Goal: Check status: Check status

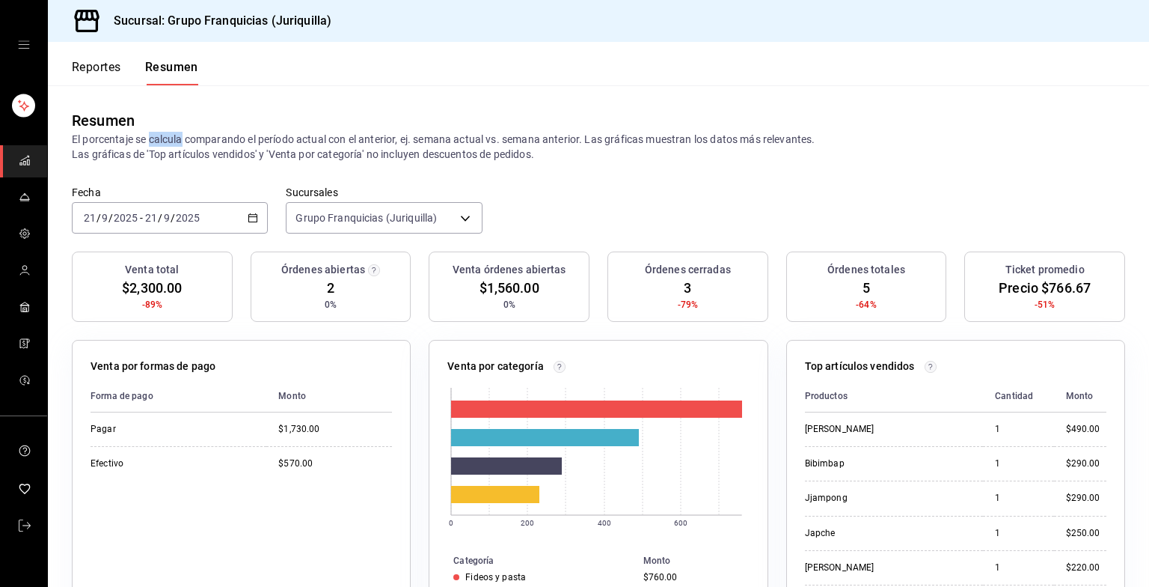
click at [92, 64] on font "Reportes" at bounding box center [96, 67] width 49 height 15
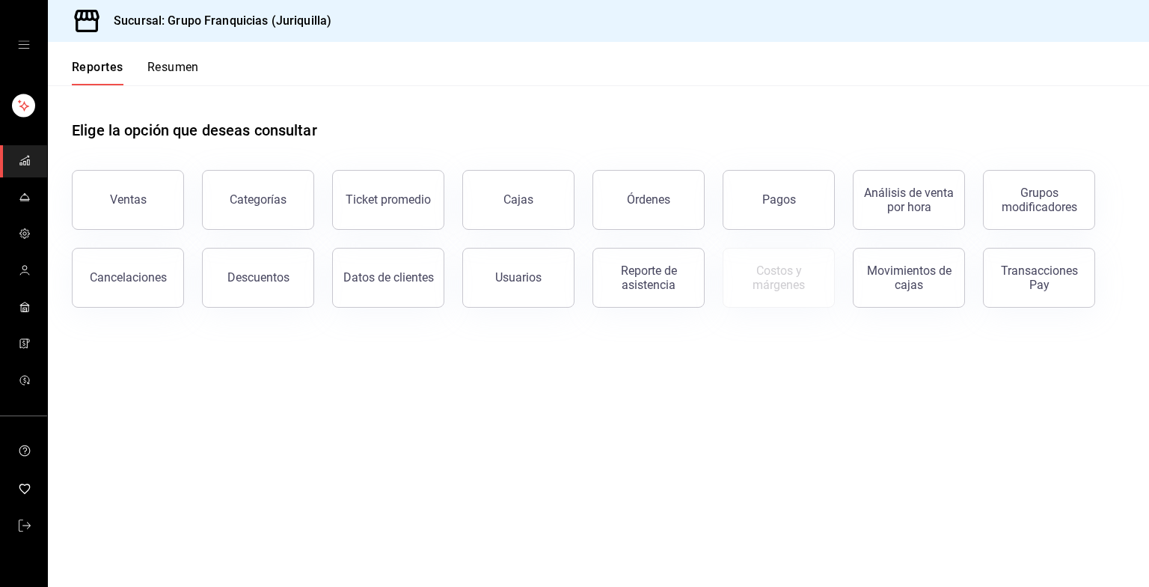
click at [187, 70] on font "Resumen" at bounding box center [173, 67] width 52 height 15
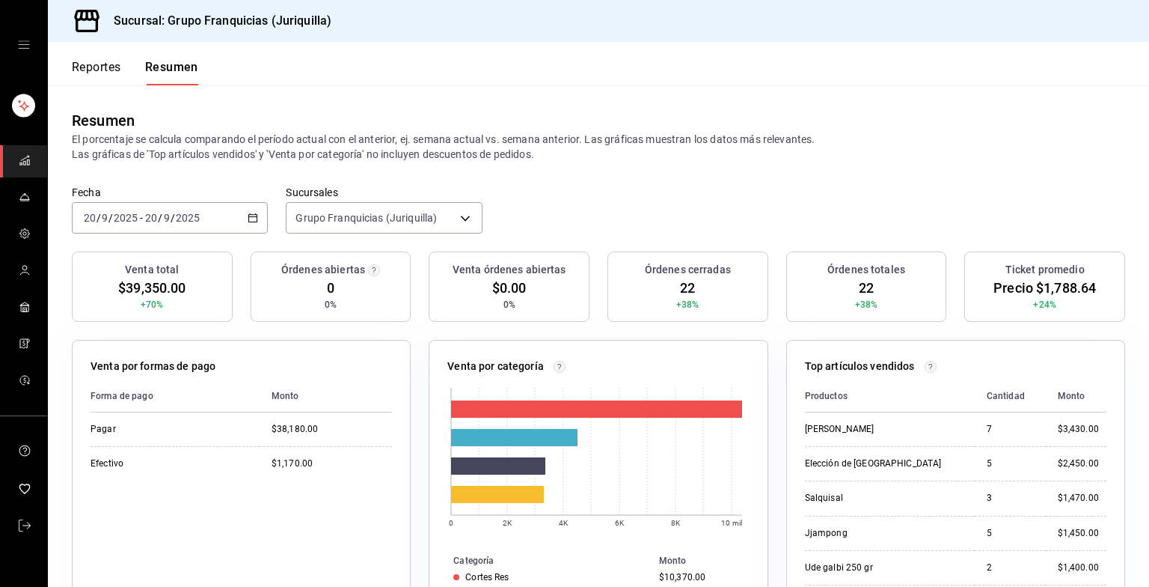
click at [239, 218] on div "[DATE] [DATE] - [DATE] [DATE]" at bounding box center [170, 217] width 196 height 31
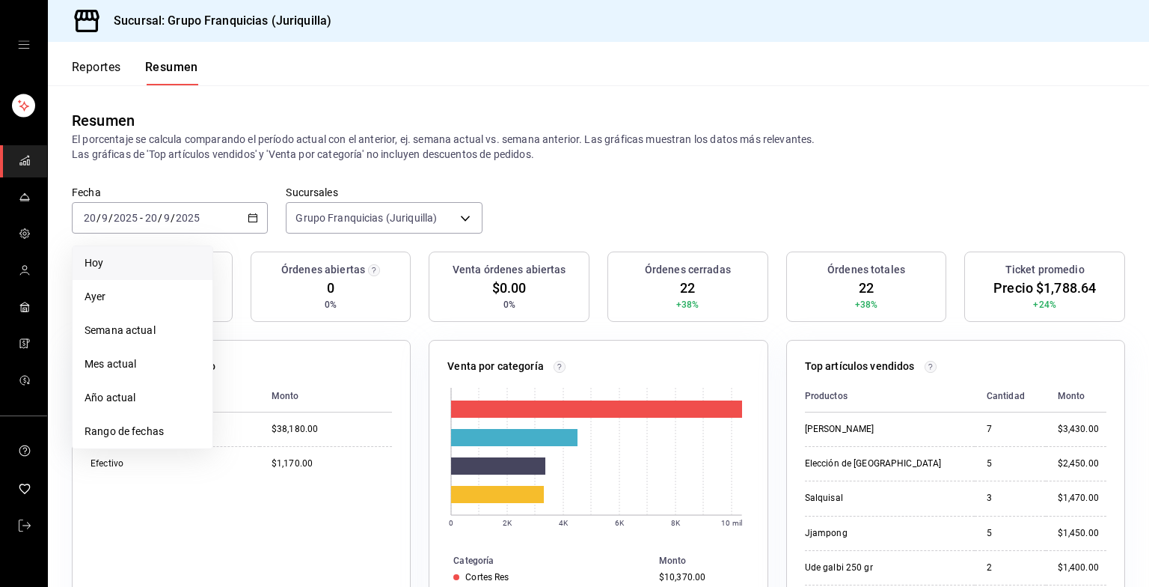
click at [90, 266] on span "Hoy" at bounding box center [143, 263] width 116 height 16
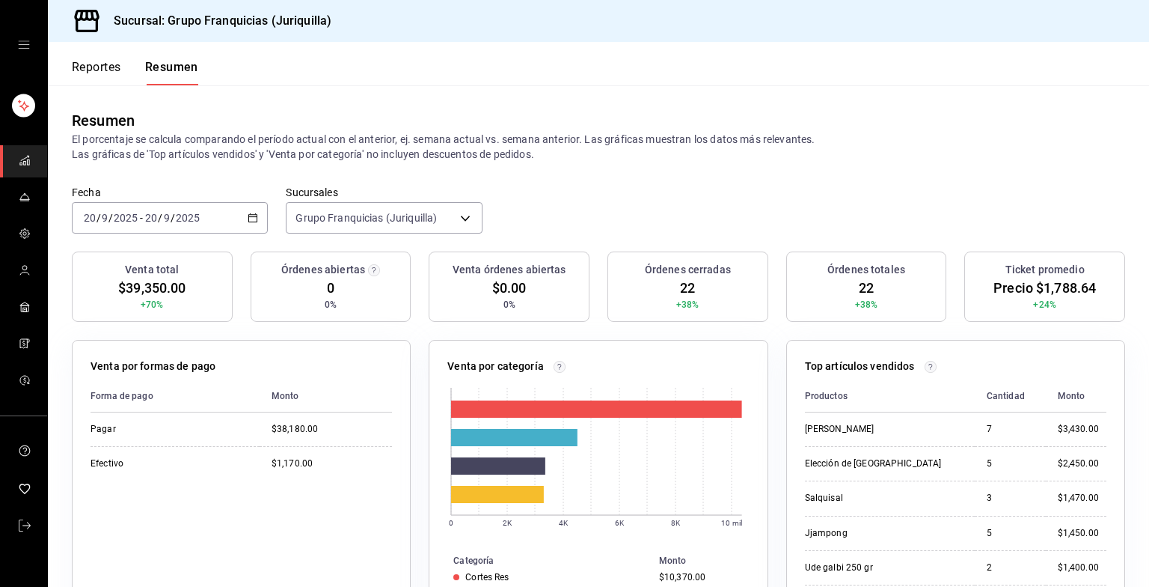
click at [237, 215] on div "[DATE] [DATE] - [DATE] [DATE]" at bounding box center [170, 217] width 196 height 31
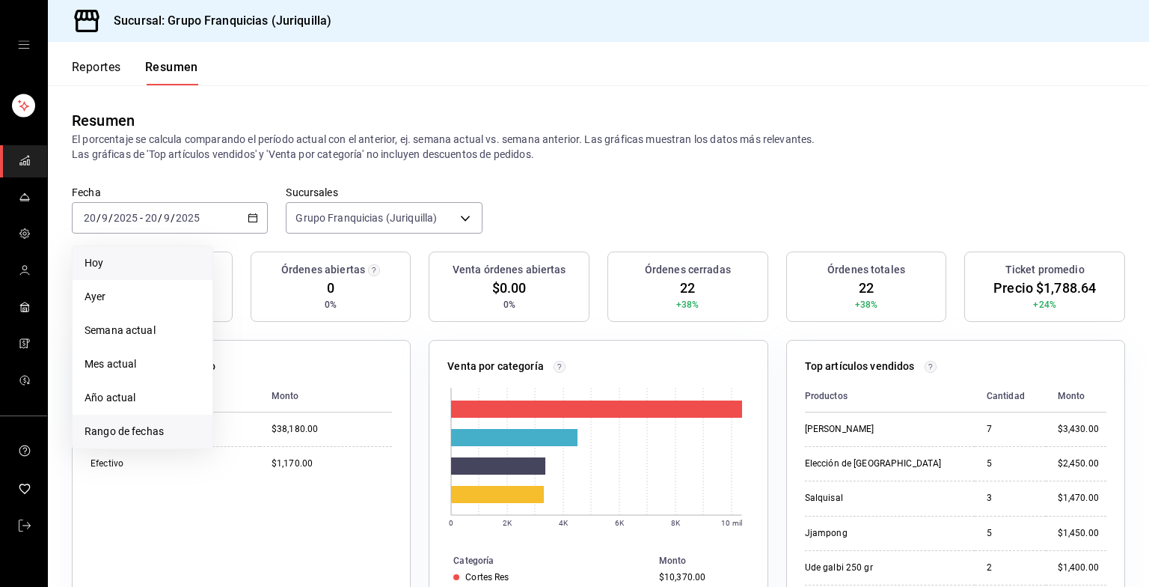
click at [144, 432] on span "Rango de fechas" at bounding box center [143, 431] width 116 height 16
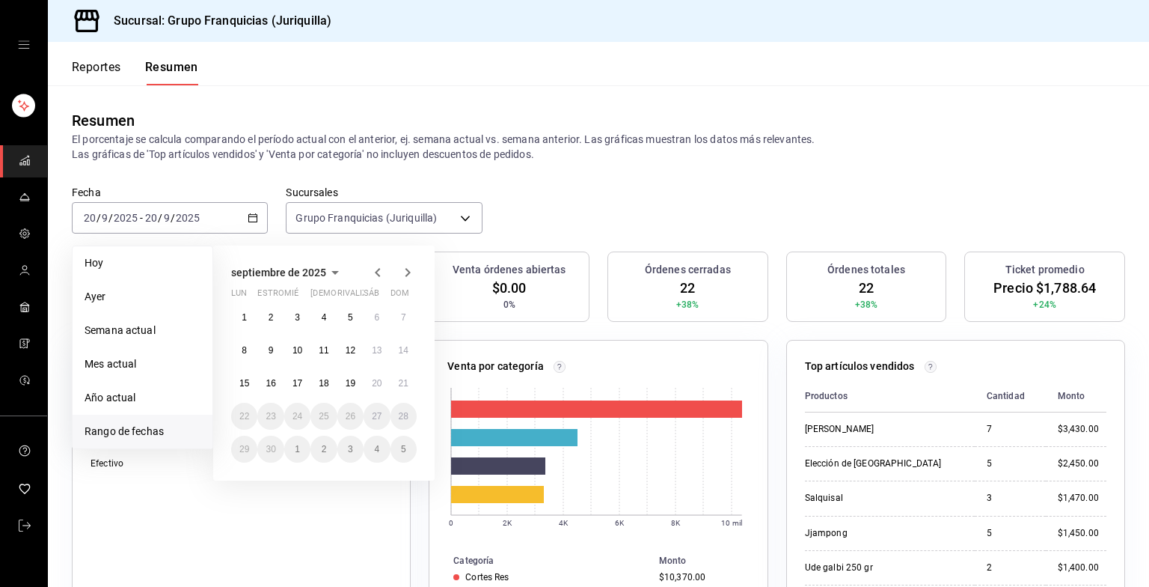
click at [416, 385] on div "1 2 3 4 5 6 7 8 9 10 11 12 13 14 15 16 17 18 19 20 21 22 23 24 25 26 27 28 29 3…" at bounding box center [324, 383] width 186 height 159
click at [409, 381] on button "21" at bounding box center [404, 383] width 26 height 27
